Goal: Information Seeking & Learning: Learn about a topic

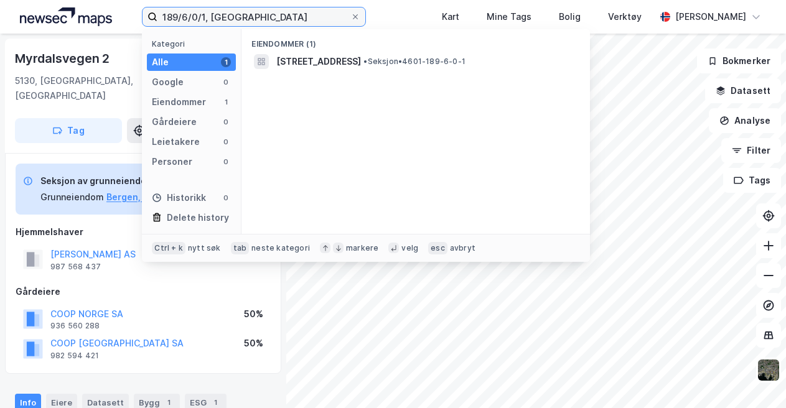
drag, startPoint x: 266, startPoint y: 19, endPoint x: 149, endPoint y: 17, distance: 116.4
click at [149, 17] on label "189/6/0/1, [GEOGRAPHIC_DATA]" at bounding box center [254, 17] width 224 height 20
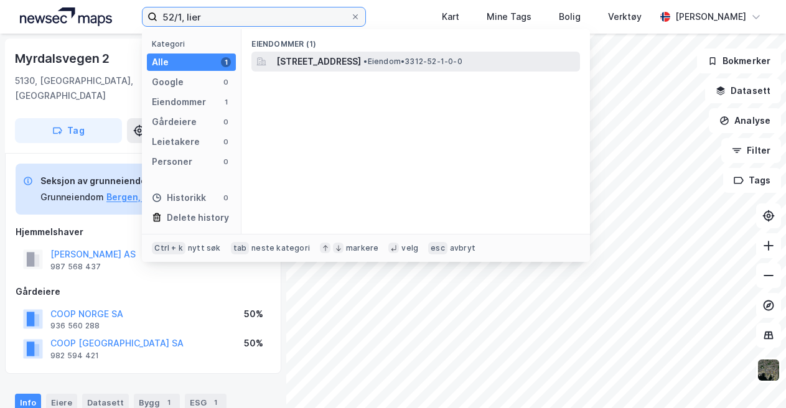
type input "52/1, lier"
click at [444, 60] on span "• Eiendom • 3312-52-1-0-0" at bounding box center [413, 62] width 98 height 10
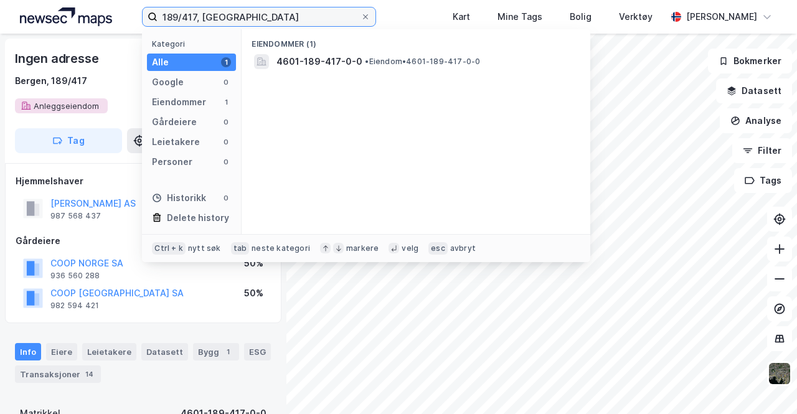
drag, startPoint x: 257, startPoint y: 21, endPoint x: 141, endPoint y: 31, distance: 116.2
click at [141, 31] on div "189/417, bergen Kategori Alle 1 Google 0 Eiendommer 1 Gårdeiere 0 Leietakere 0 …" at bounding box center [398, 17] width 797 height 34
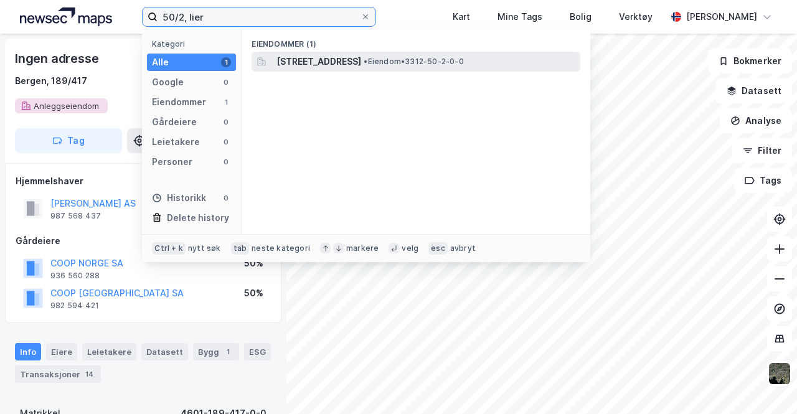
type input "50/2, lier"
click at [367, 60] on span "•" at bounding box center [366, 61] width 4 height 9
